Goal: Task Accomplishment & Management: Manage account settings

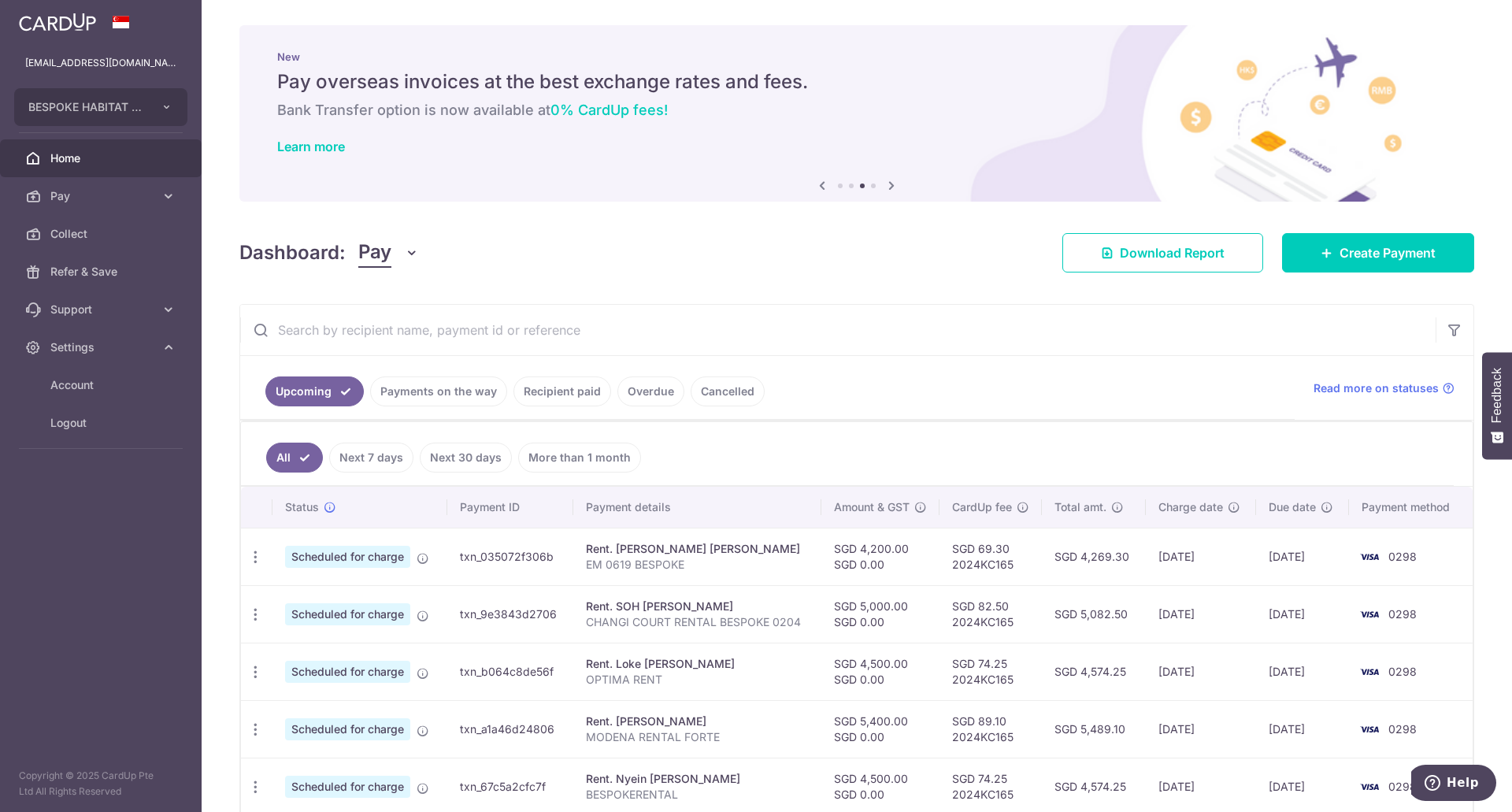
scroll to position [157, 0]
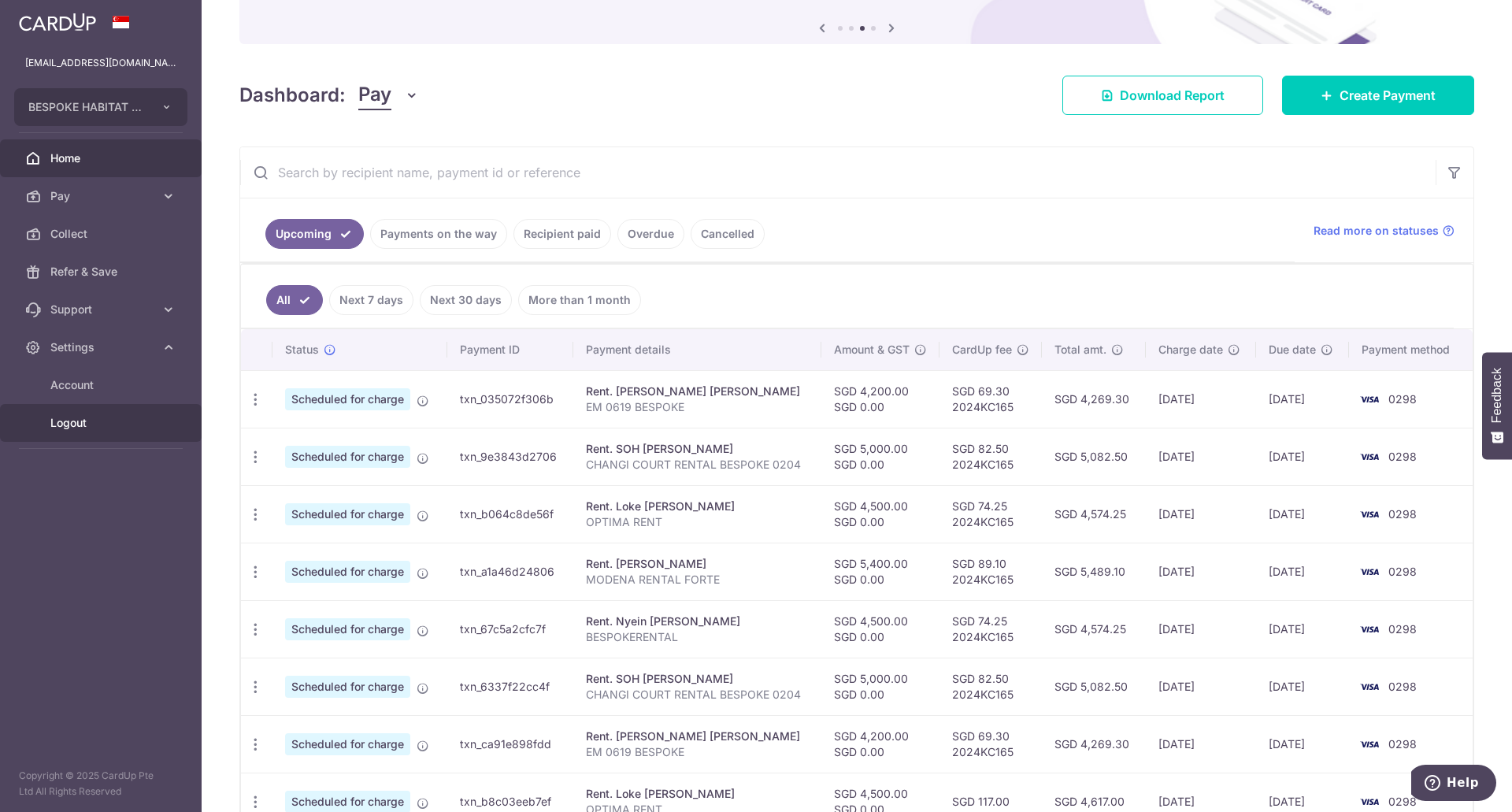
click at [93, 434] on link "Logout" at bounding box center [101, 423] width 202 height 38
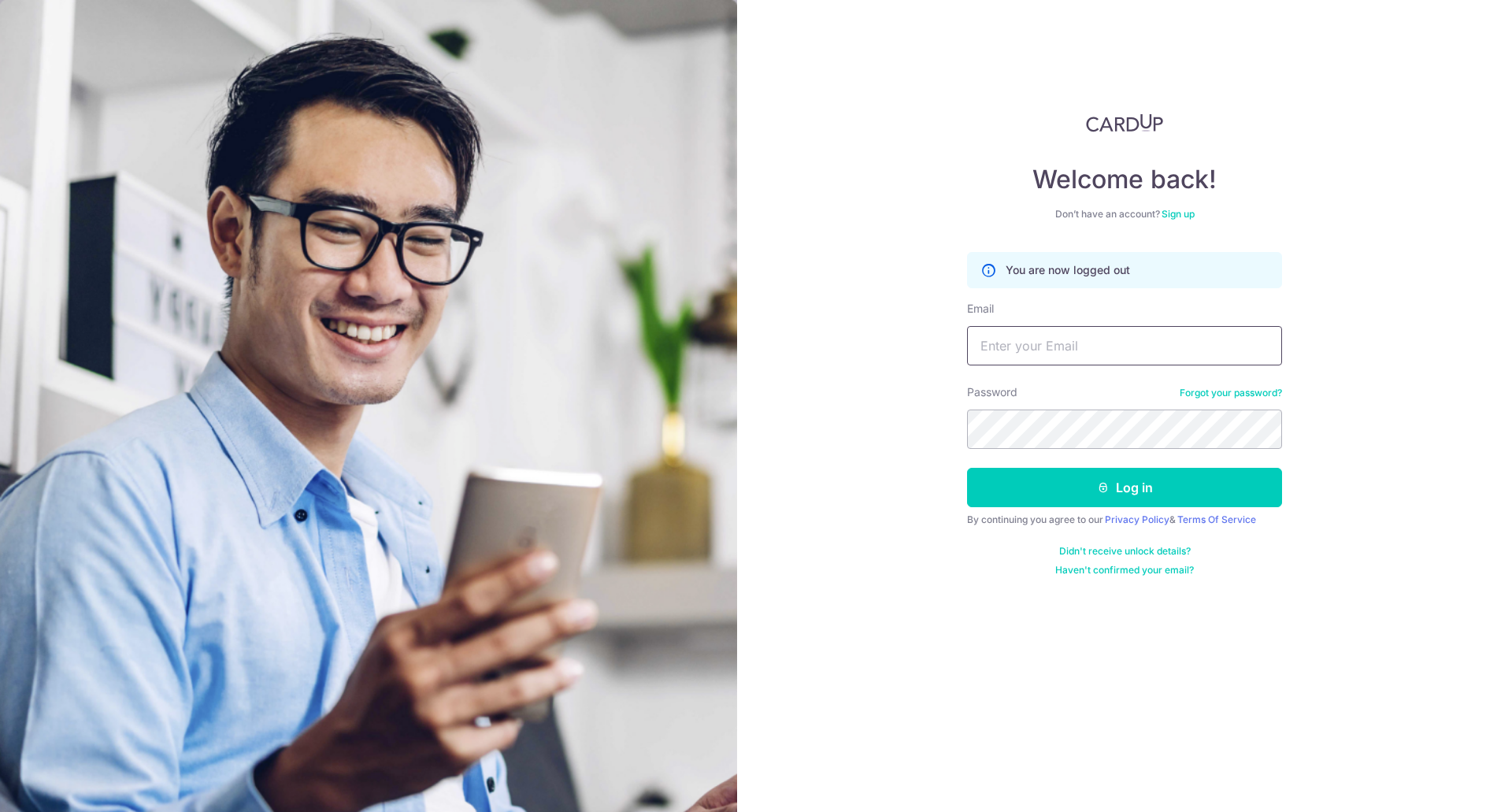
click at [1056, 349] on input "Email" at bounding box center [1125, 346] width 315 height 40
type input "christabel.kohsy@gmail.com"
click at [1098, 492] on icon "submit" at bounding box center [1102, 487] width 12 height 12
